Goal: Task Accomplishment & Management: Manage account settings

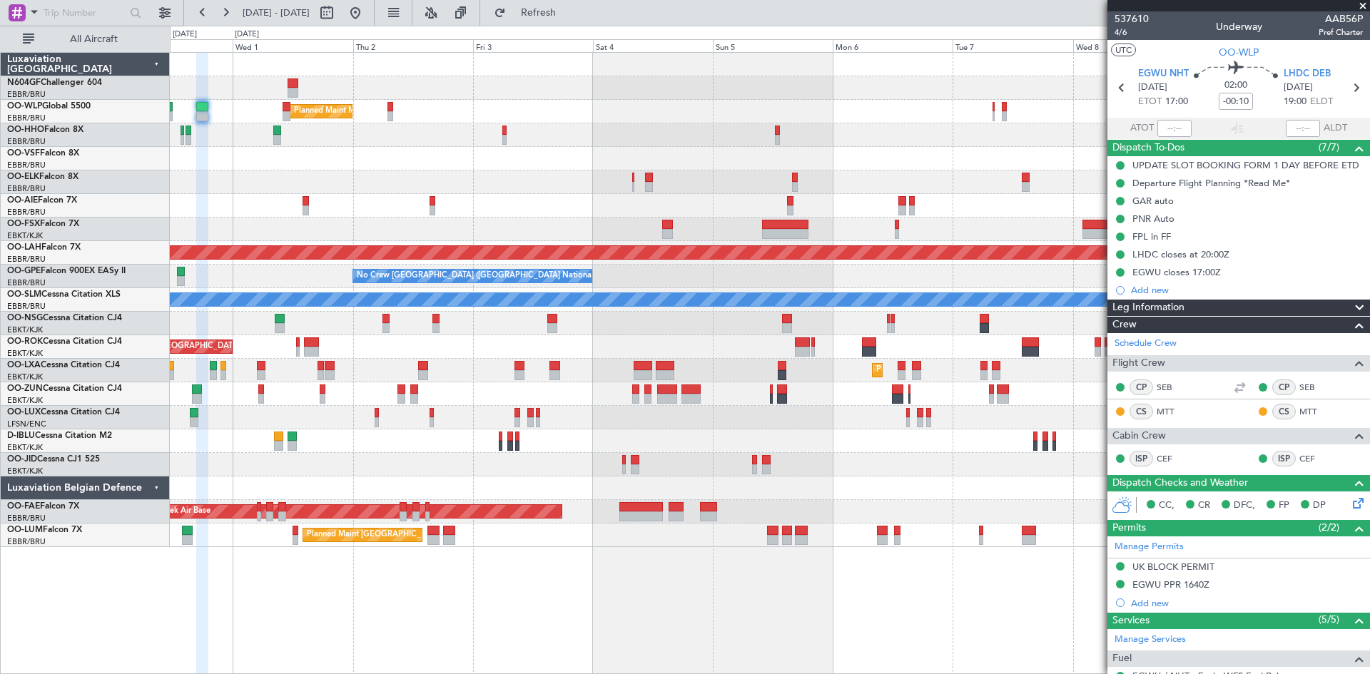
click at [714, 346] on div "Planned Maint Milan (Linate) Planned Maint [GEOGRAPHIC_DATA]-[GEOGRAPHIC_DATA] …" at bounding box center [770, 300] width 1200 height 495
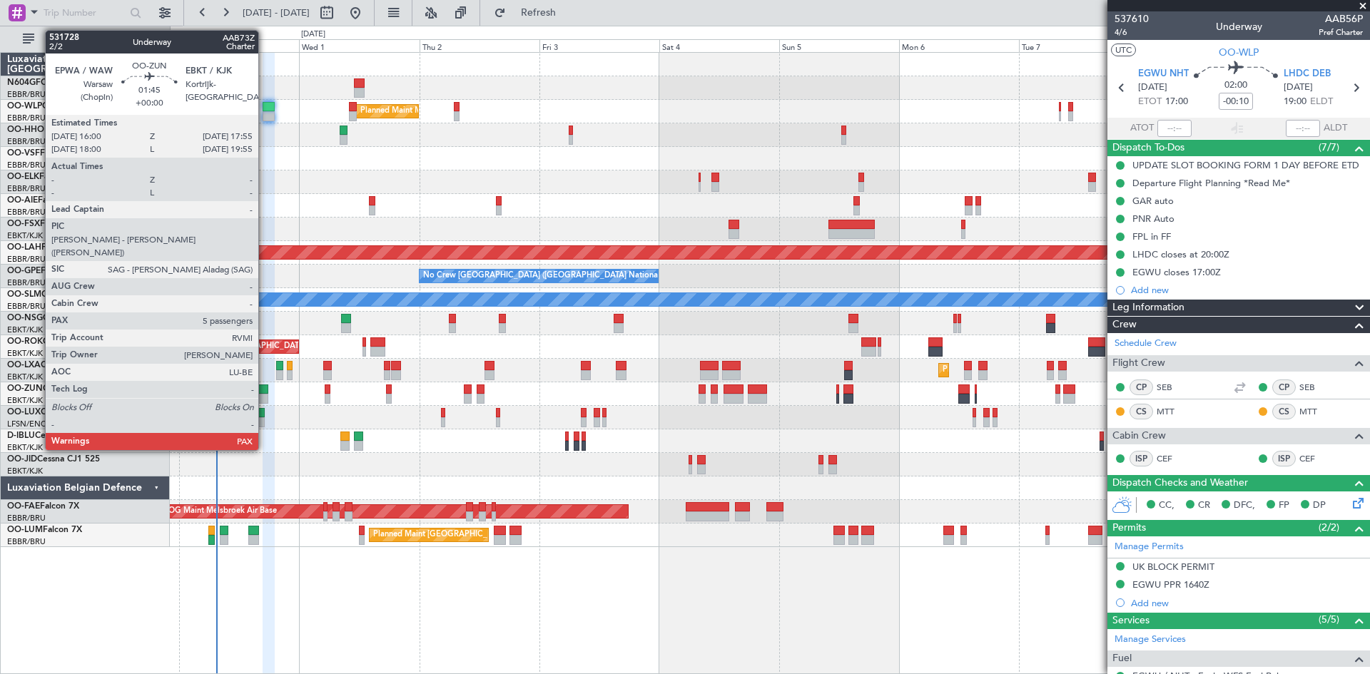
click at [267, 393] on div at bounding box center [263, 390] width 10 height 10
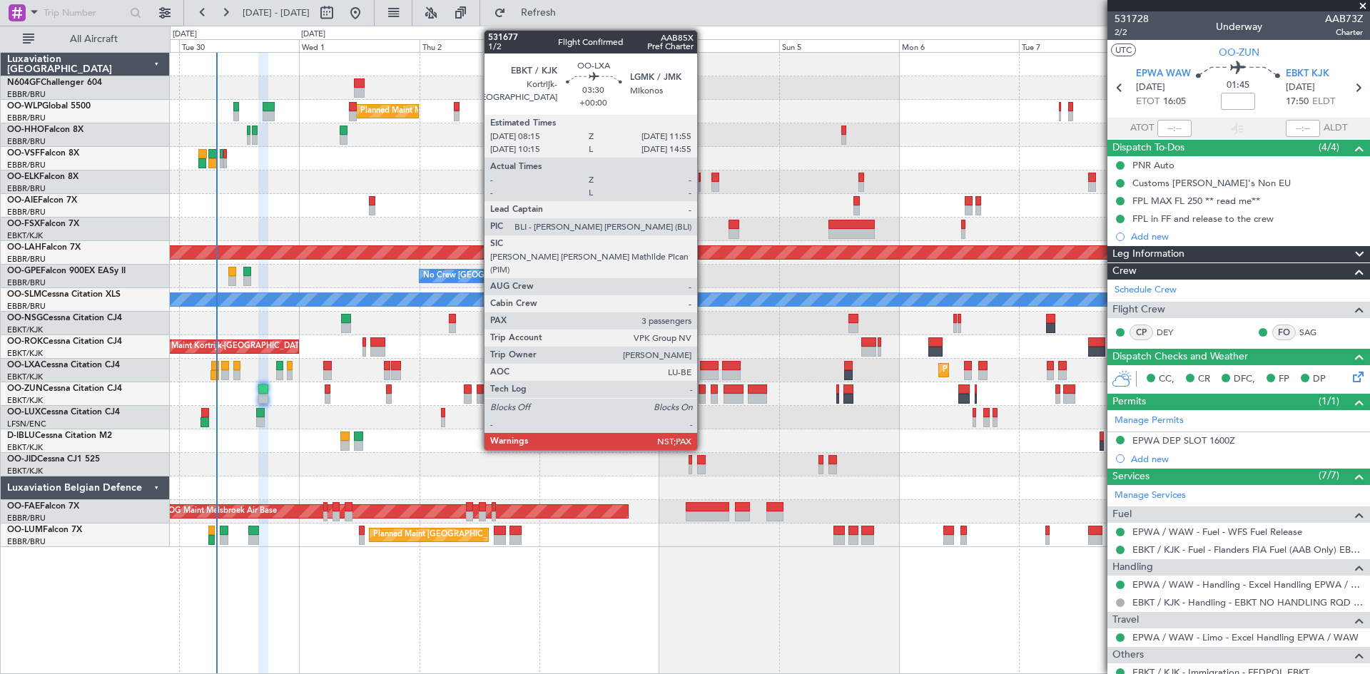
click at [704, 369] on div at bounding box center [709, 366] width 19 height 10
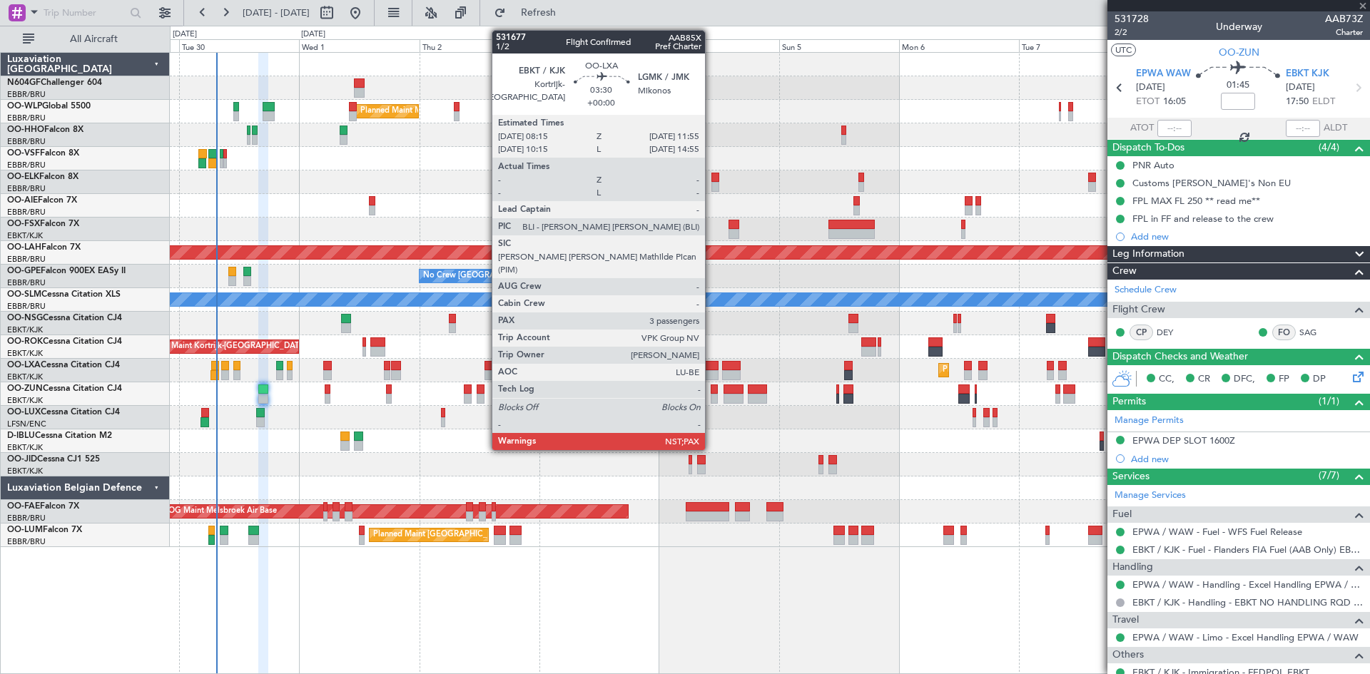
type input "3"
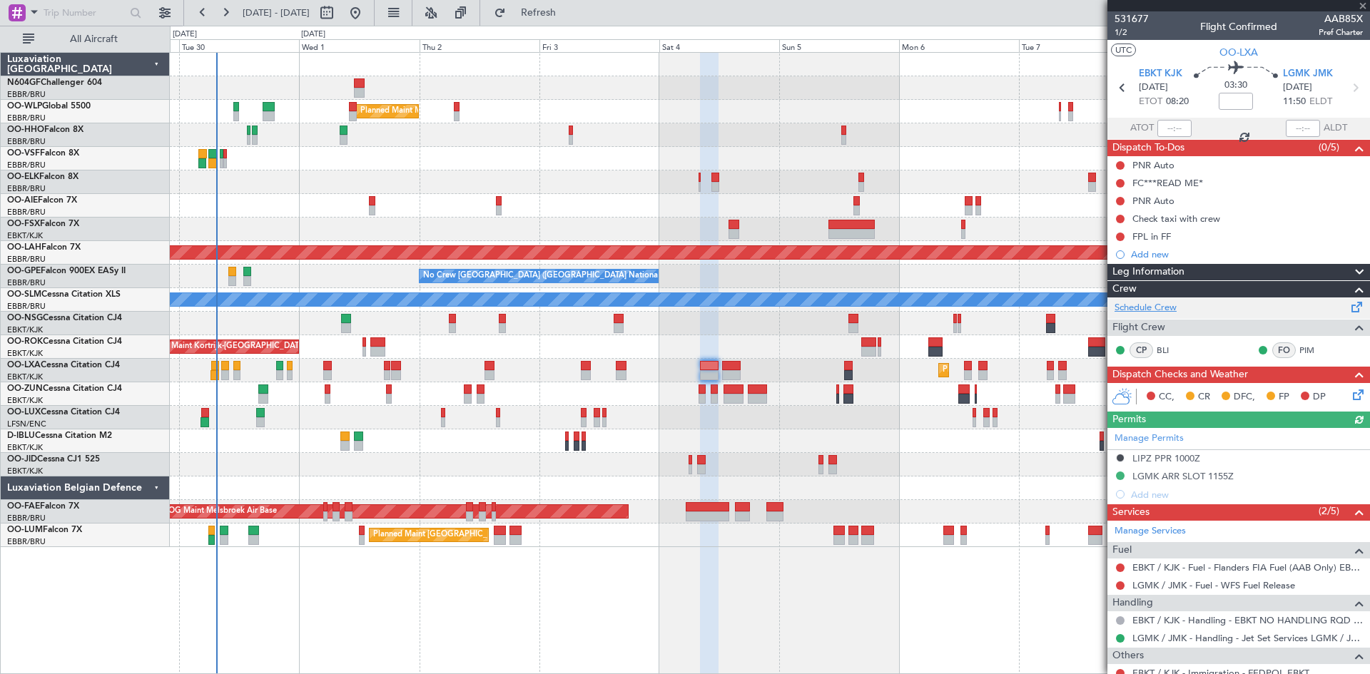
click at [1129, 308] on link "Schedule Crew" at bounding box center [1146, 308] width 62 height 14
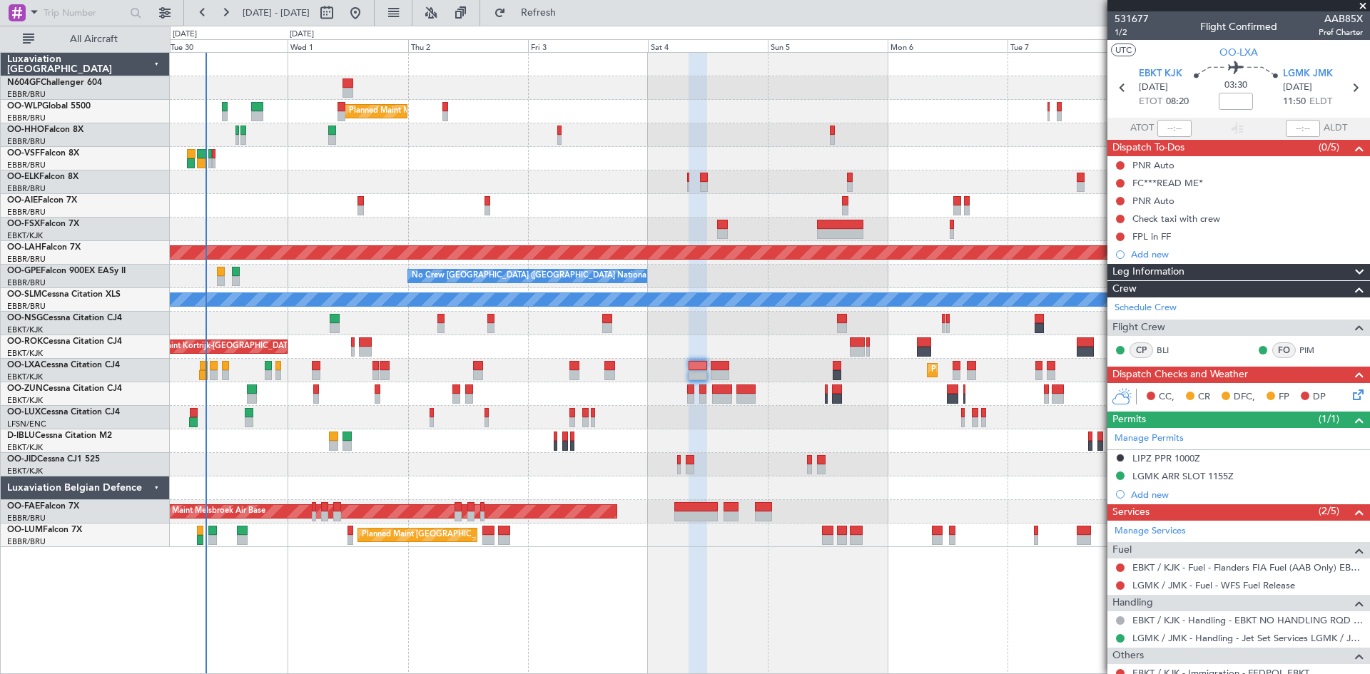
click at [708, 243] on div "Planned Maint Milan (Linate) Planned Maint Kortrijk-Wevelgem Planned Maint Lond…" at bounding box center [770, 300] width 1200 height 495
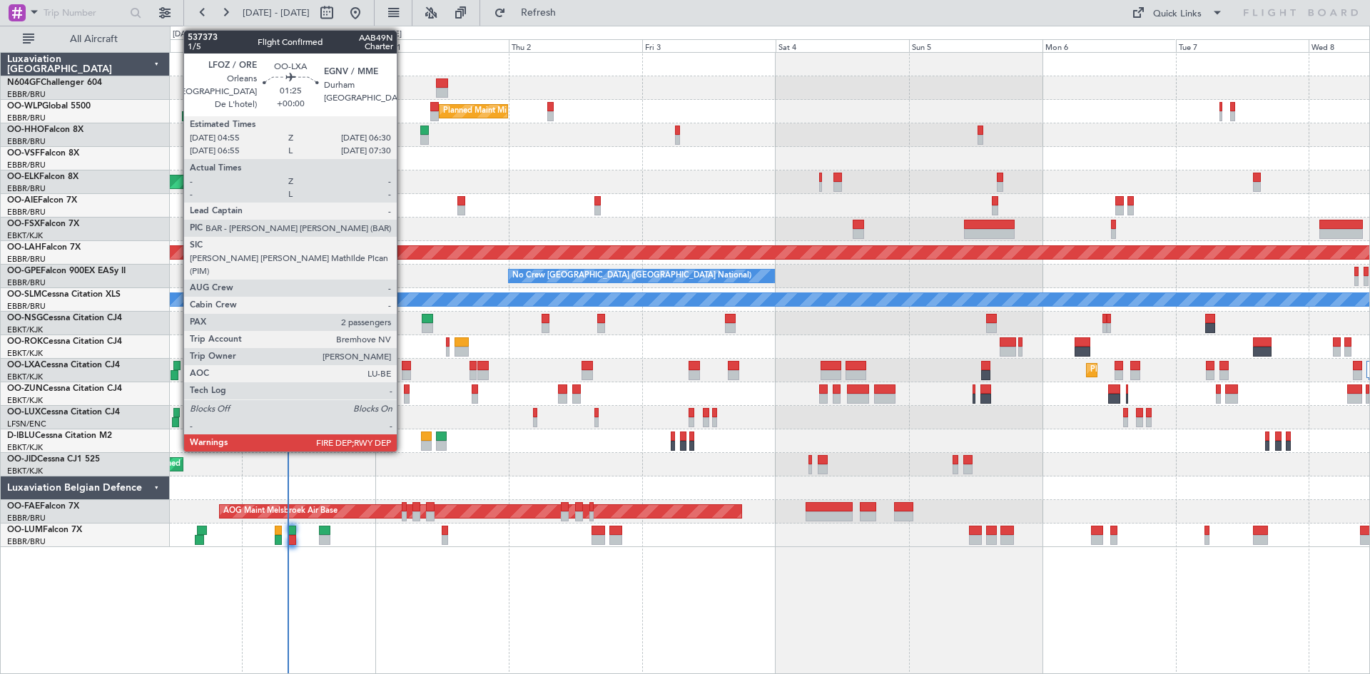
click at [403, 376] on div at bounding box center [406, 375] width 9 height 10
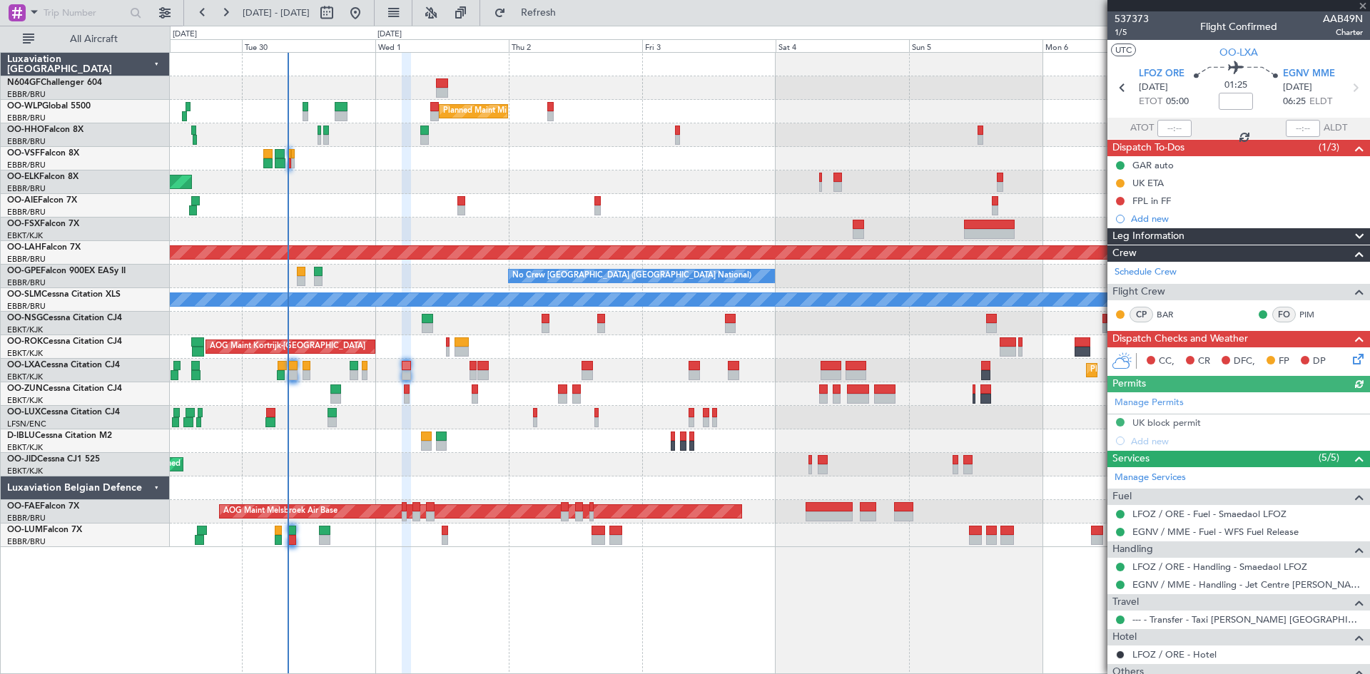
scroll to position [128, 0]
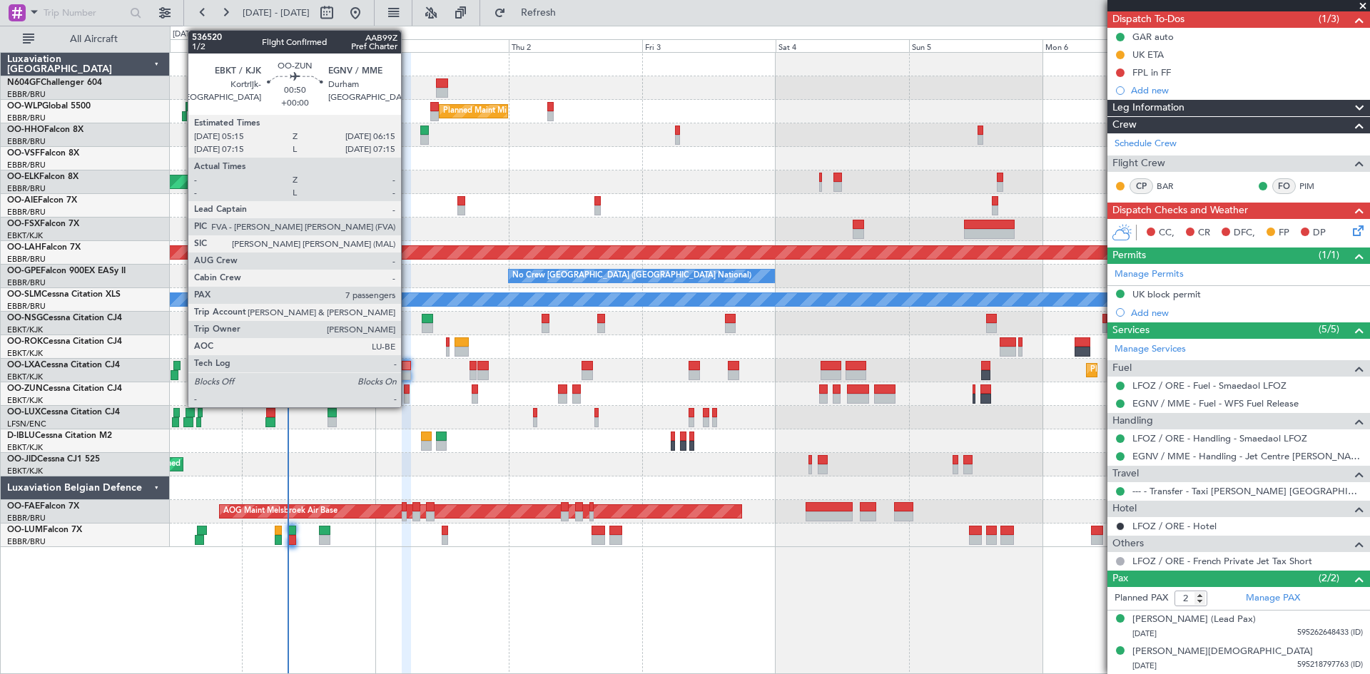
click at [408, 393] on div at bounding box center [407, 390] width 6 height 10
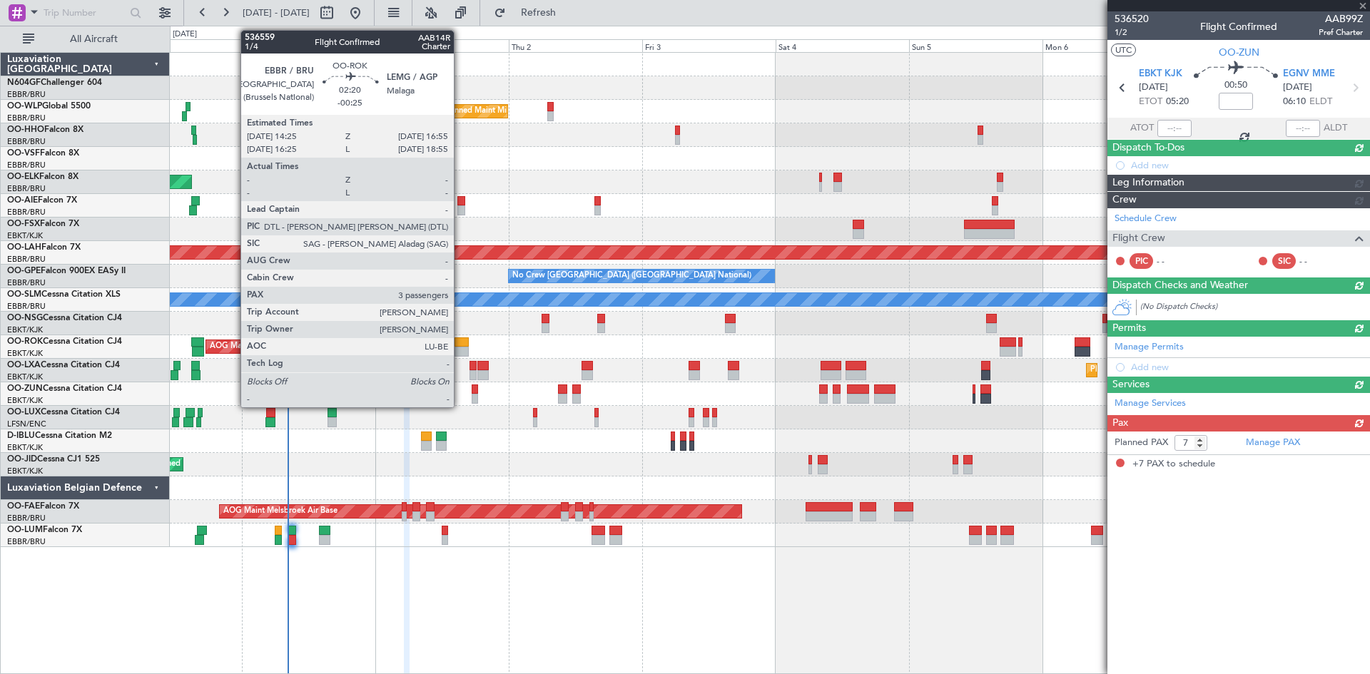
scroll to position [0, 0]
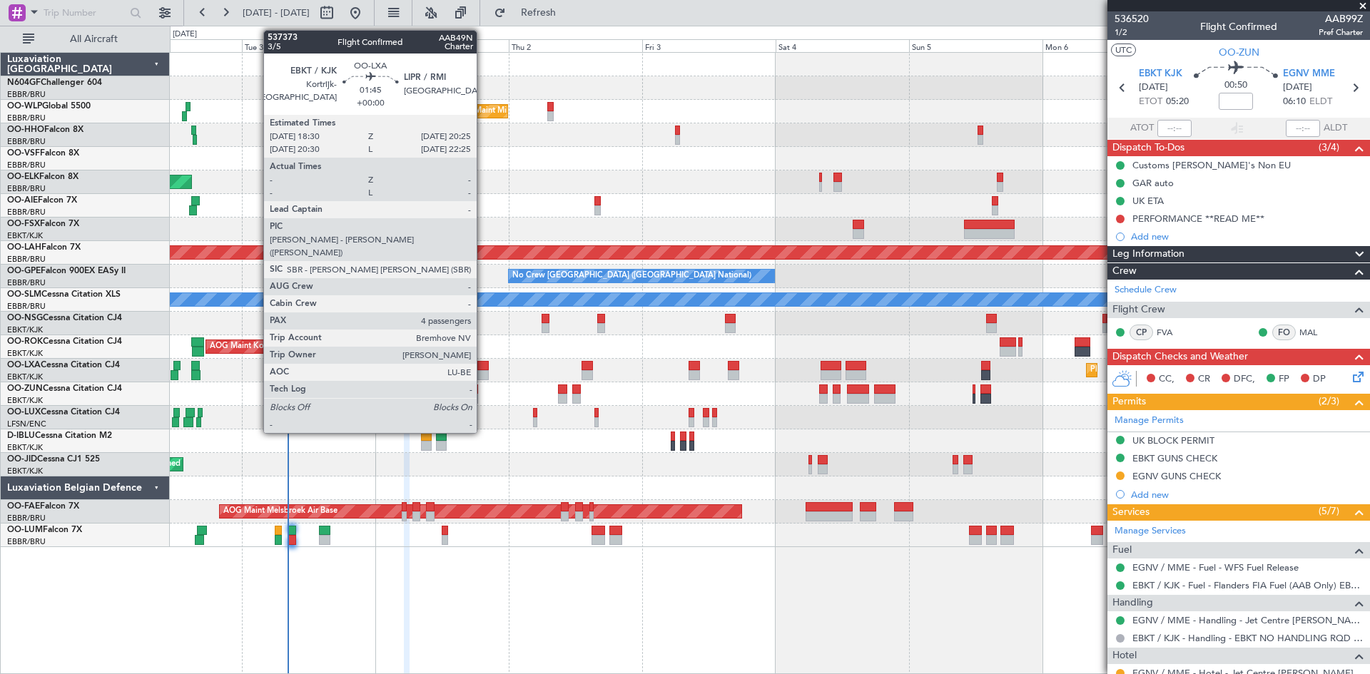
click at [483, 371] on div at bounding box center [482, 375] width 11 height 10
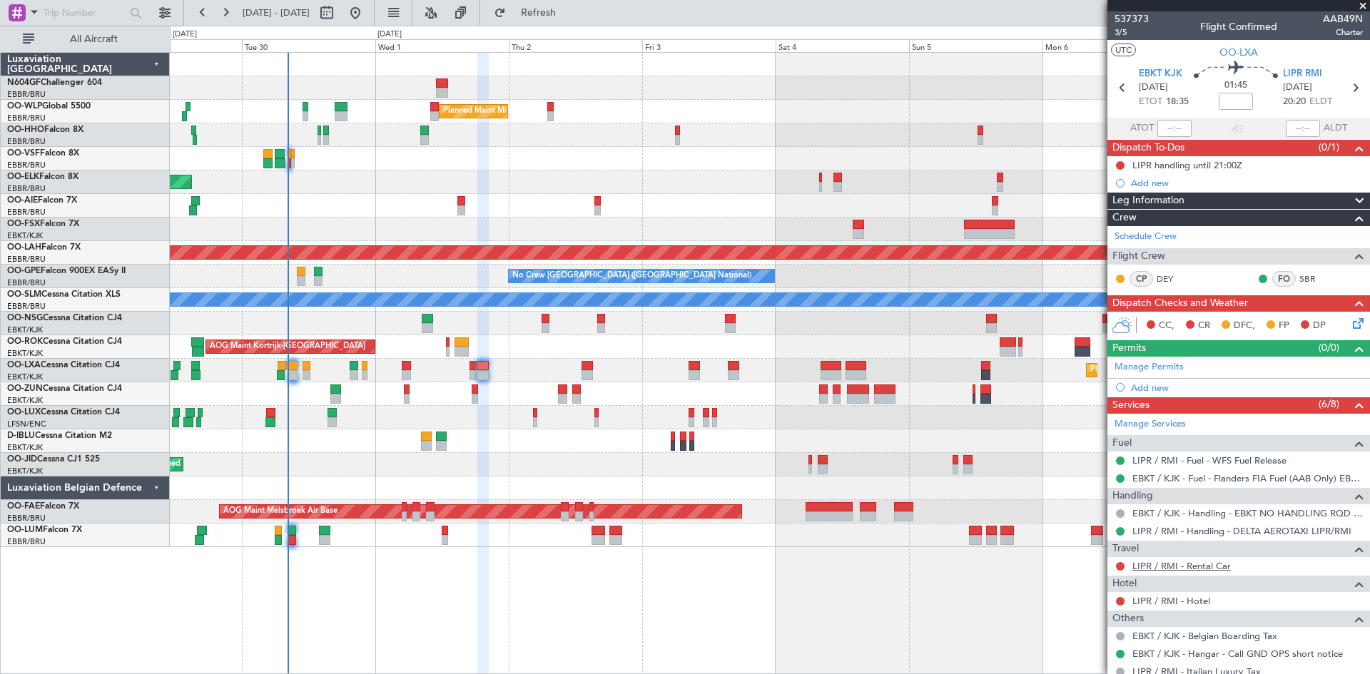
click at [1199, 569] on link "LIPR / RMI - Rental Car" at bounding box center [1182, 566] width 98 height 12
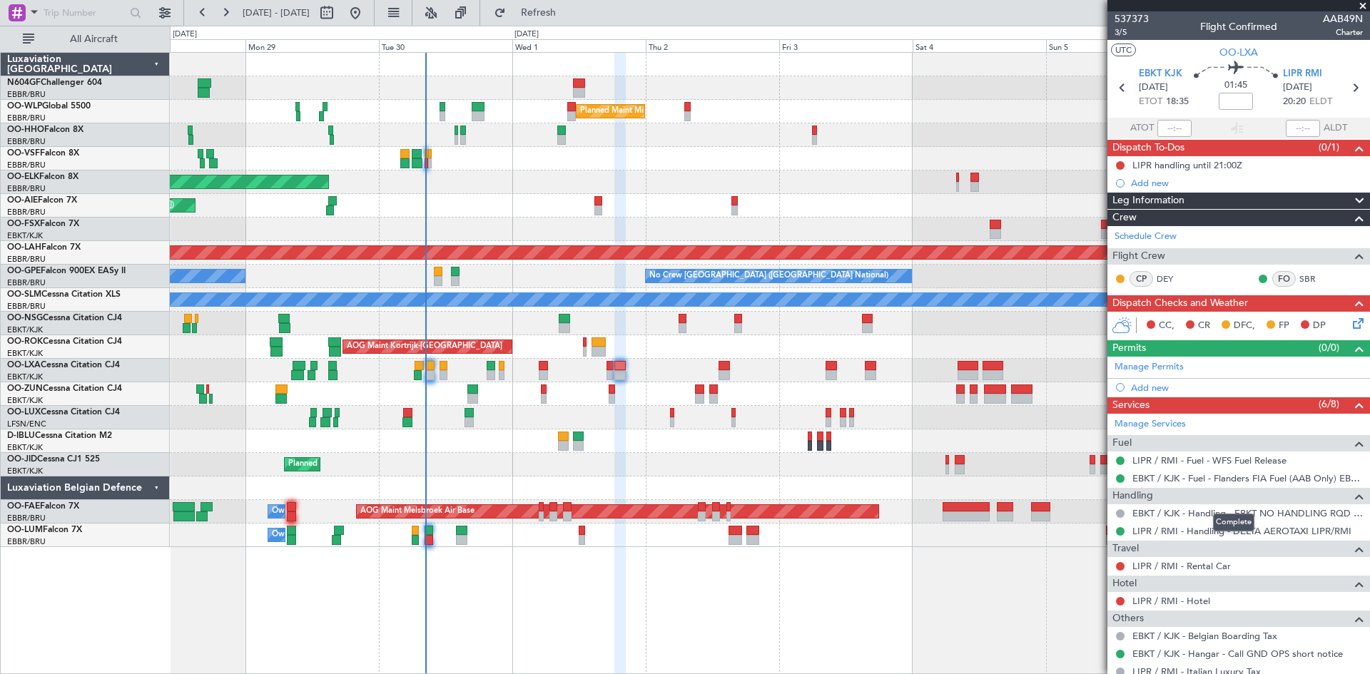
click at [1218, 536] on mat-tooltip-component "Complete" at bounding box center [1233, 523] width 61 height 38
click at [1174, 526] on link "LIPR / RMI - Handling - DELTA AEROTAXI LIPR/RMI" at bounding box center [1242, 531] width 219 height 12
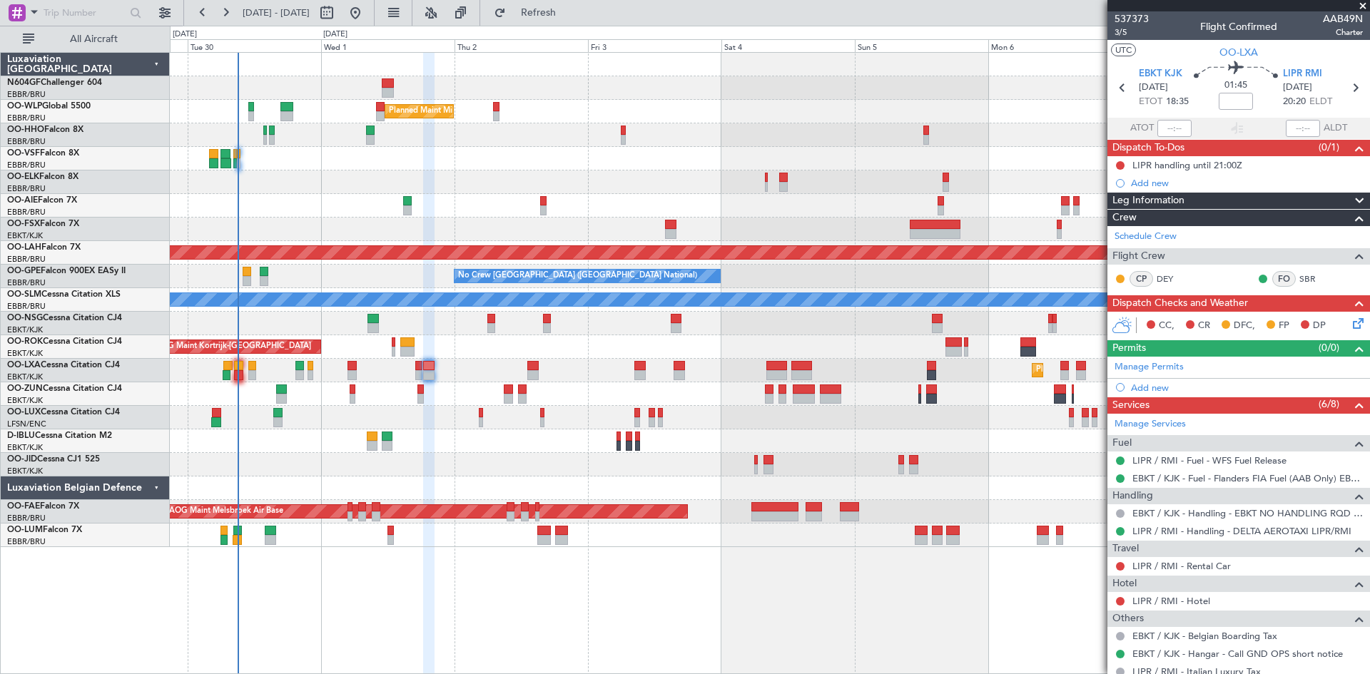
click at [430, 159] on div "Planned Maint Milan (Linate) Planned Maint [GEOGRAPHIC_DATA]-[GEOGRAPHIC_DATA] …" at bounding box center [770, 300] width 1200 height 495
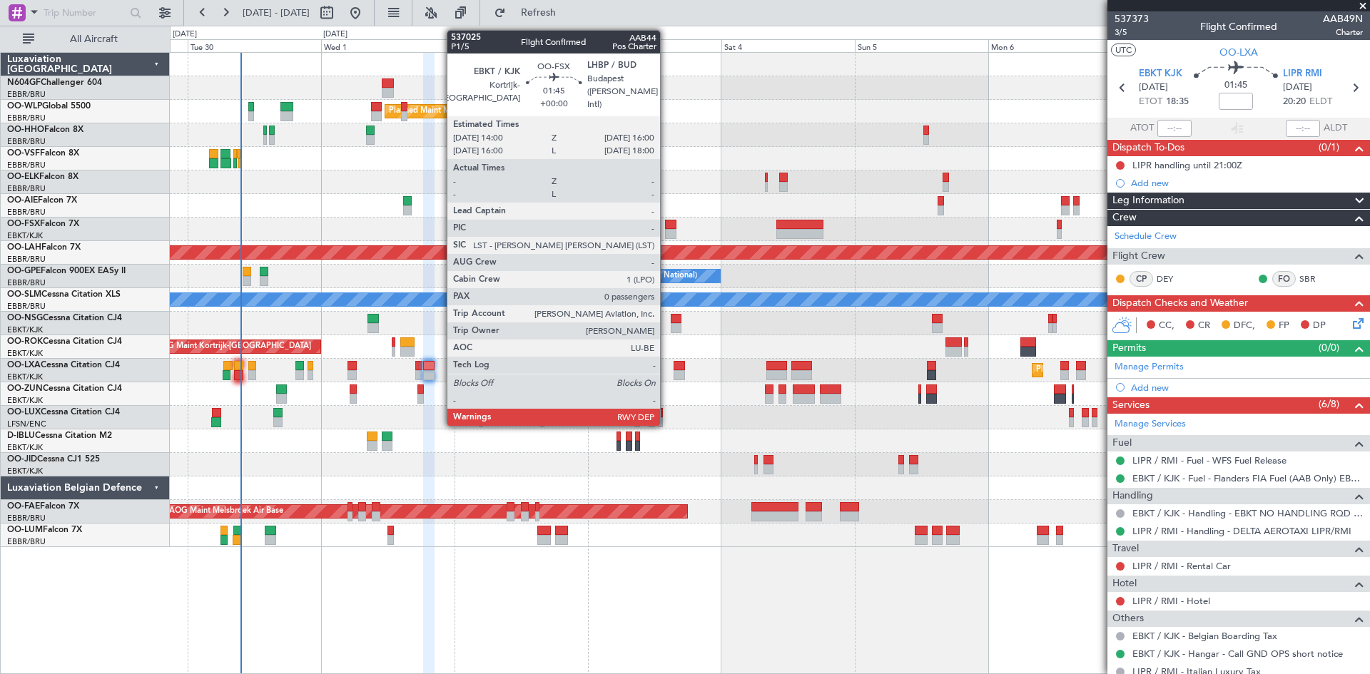
click at [667, 223] on div at bounding box center [670, 225] width 11 height 10
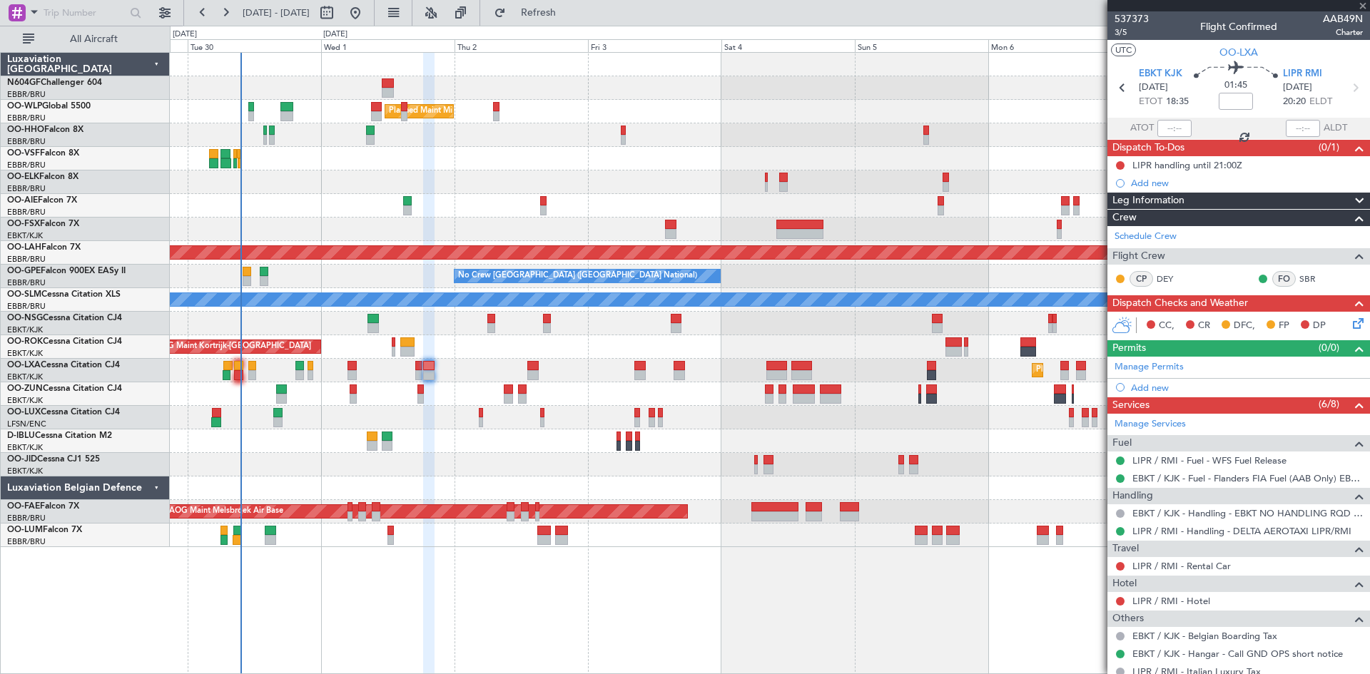
type input "0"
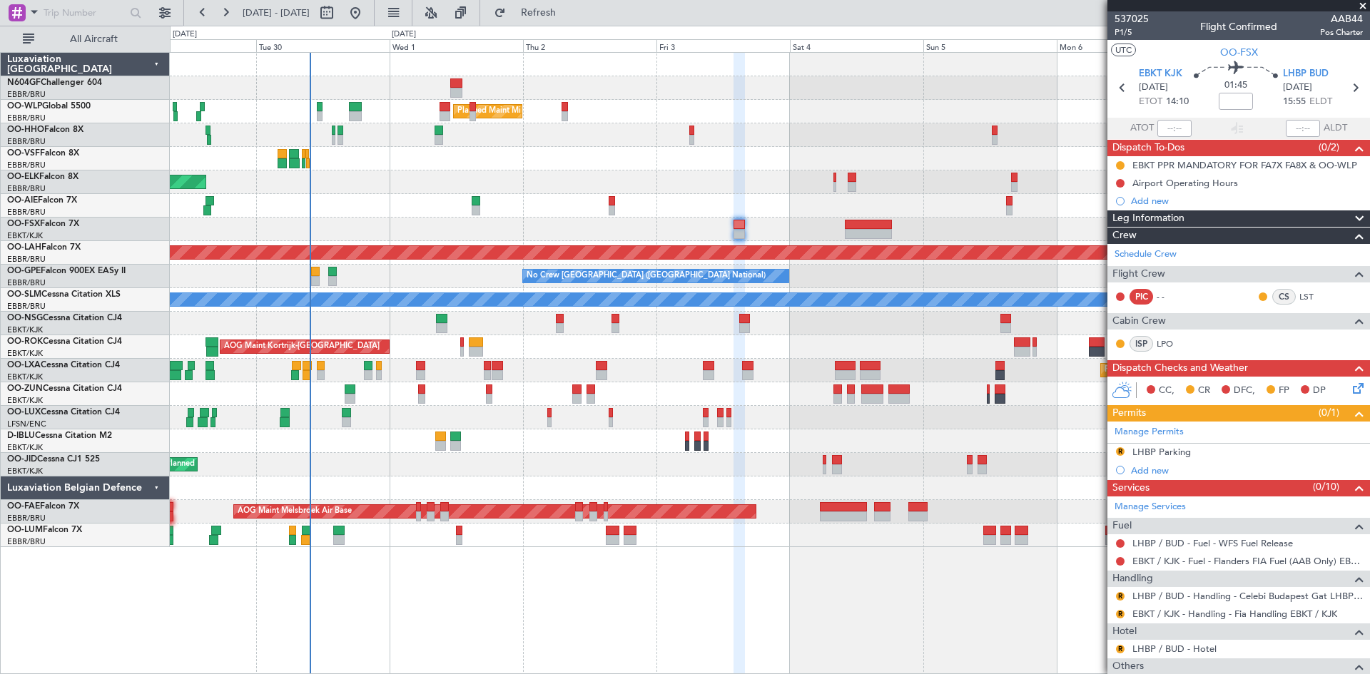
click at [741, 454] on div "Planned Maint Milan (Linate) Planned Maint [GEOGRAPHIC_DATA]-[GEOGRAPHIC_DATA] …" at bounding box center [770, 300] width 1200 height 495
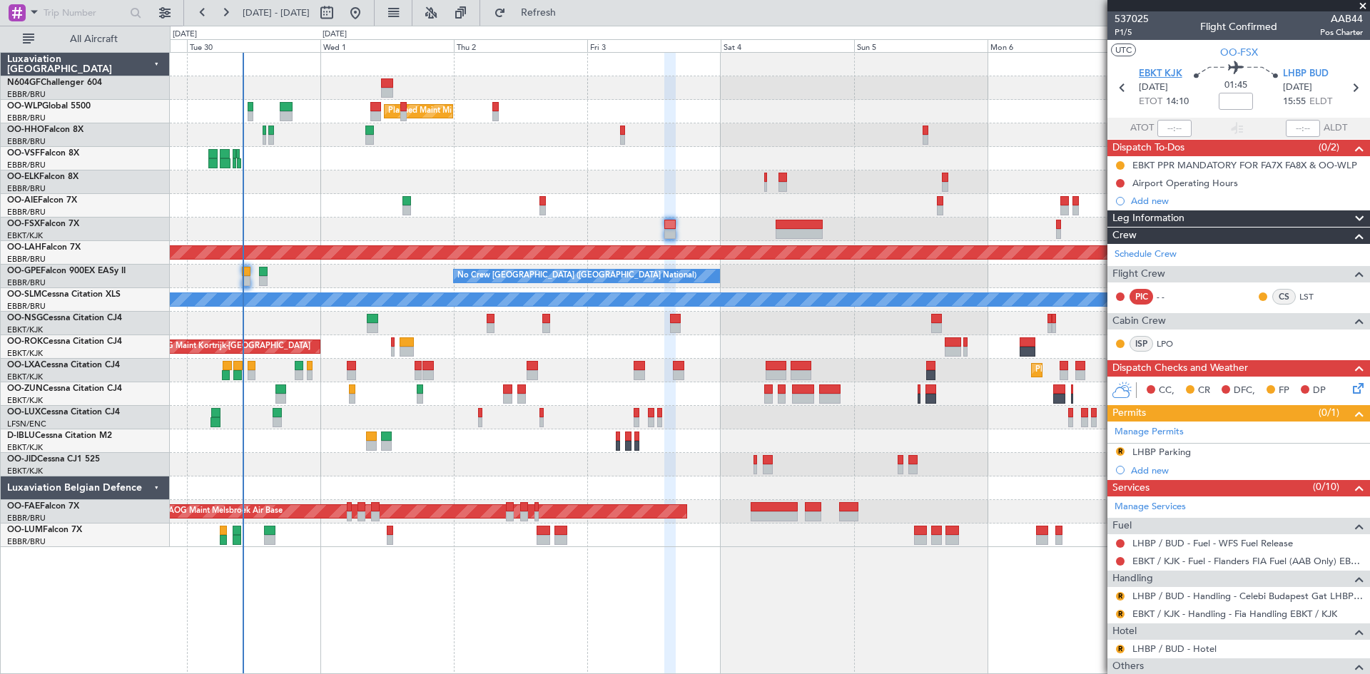
click at [1164, 76] on span "EBKT KJK" at bounding box center [1161, 74] width 44 height 14
click at [59, 436] on link "D-IBLU Cessna Citation M2" at bounding box center [59, 436] width 105 height 9
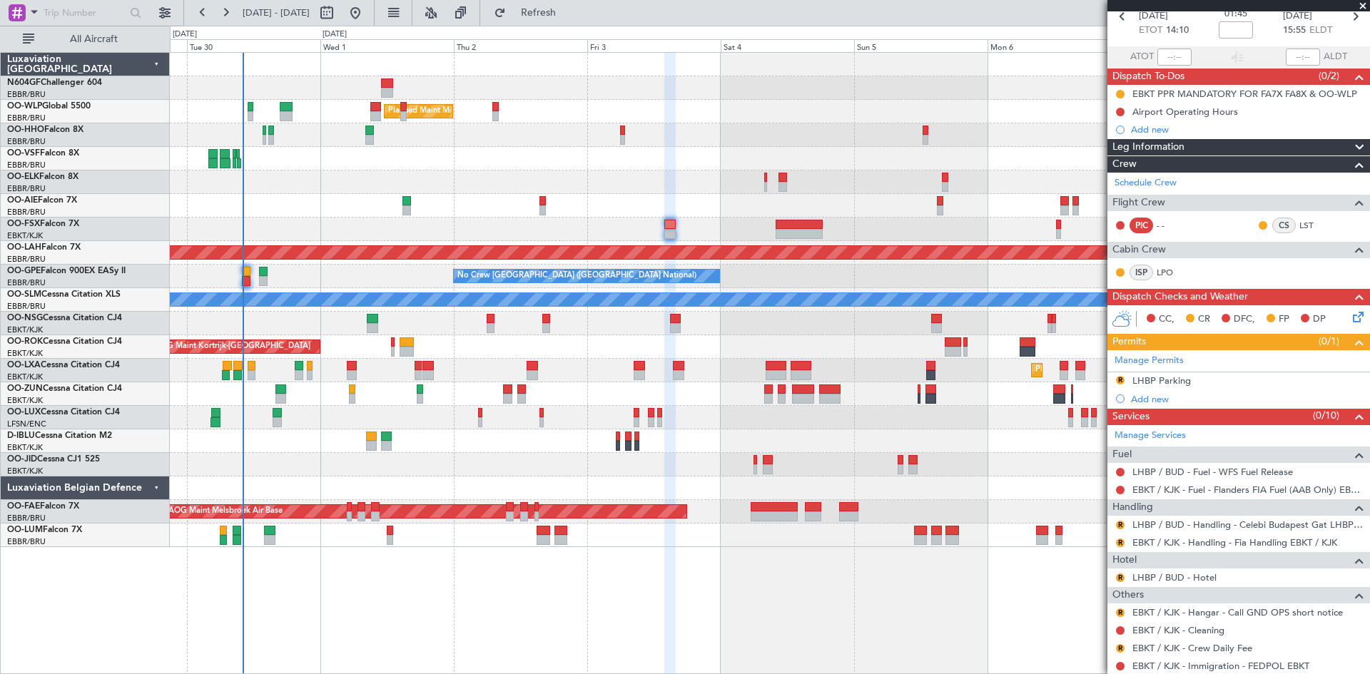
scroll to position [130, 0]
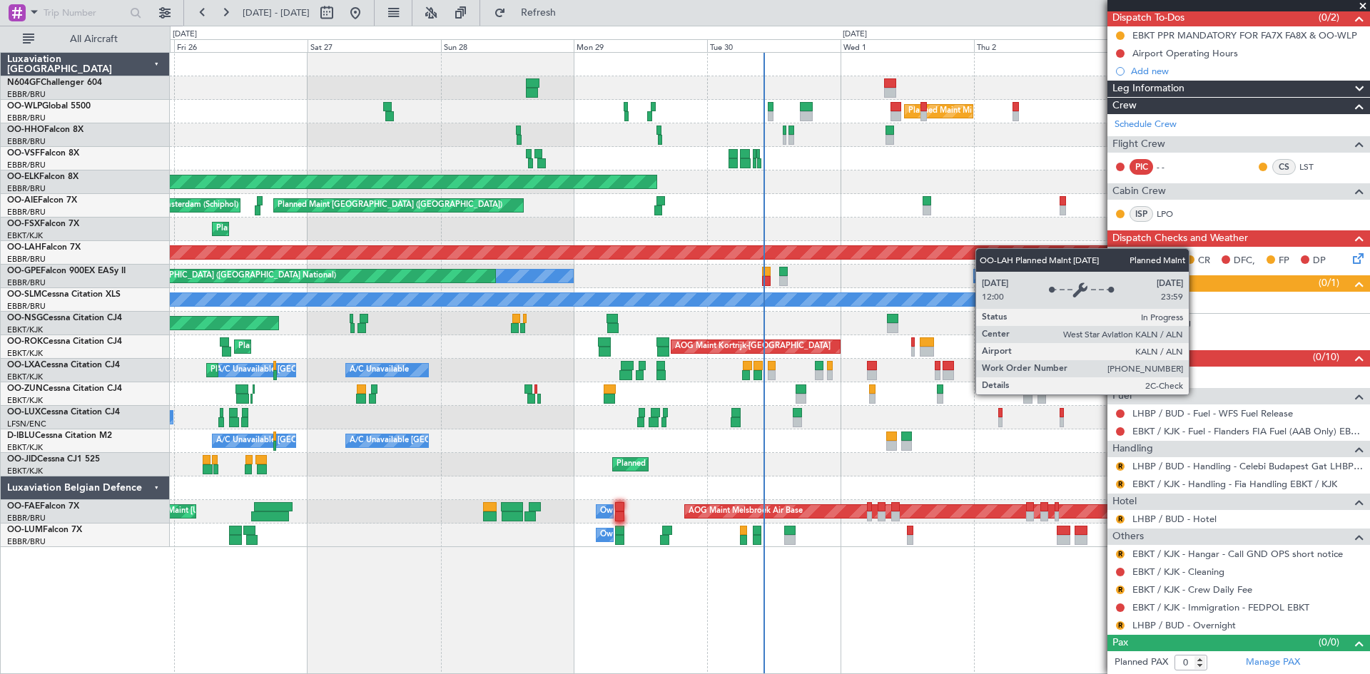
click at [997, 249] on div "Planned Maint Milan (Linate) Planned Maint Geneva ([GEOGRAPHIC_DATA]) Planned M…" at bounding box center [770, 300] width 1200 height 495
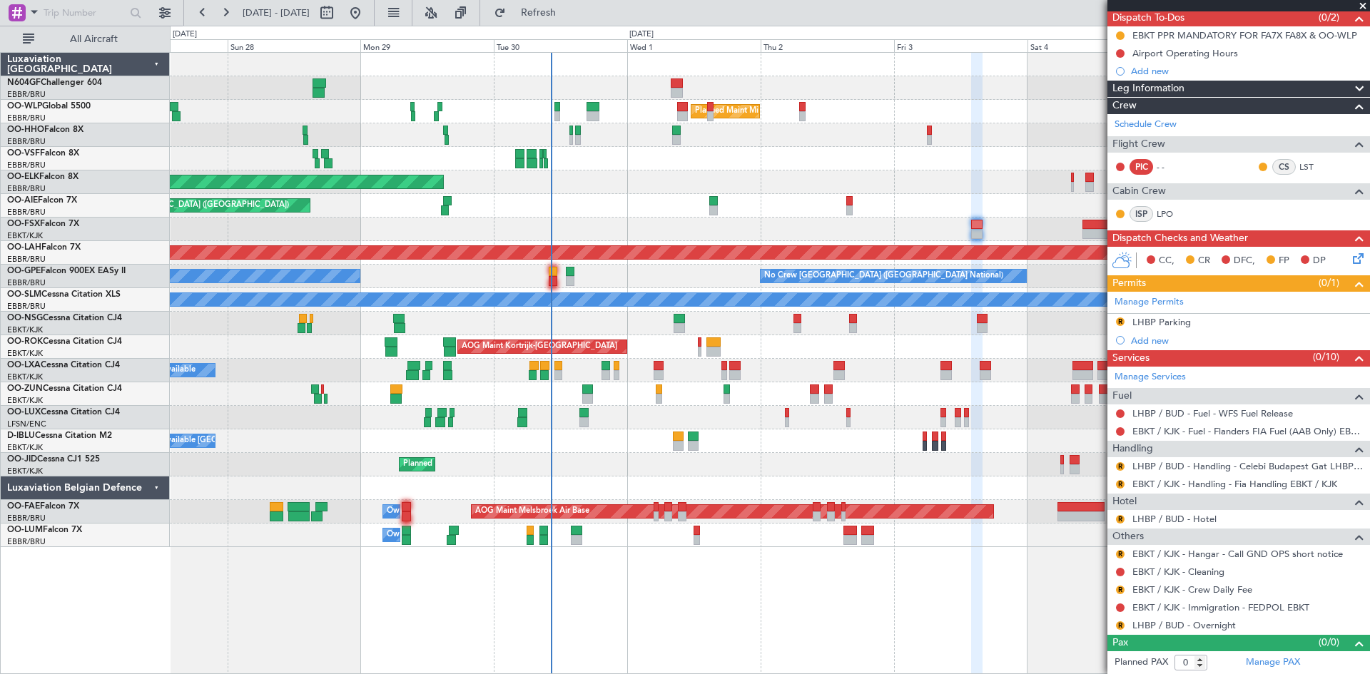
click at [562, 263] on div "Planned Maint Milan (Linate) Planned Maint Geneva ([GEOGRAPHIC_DATA]) Planned M…" at bounding box center [770, 300] width 1200 height 495
